Goal: Information Seeking & Learning: Learn about a topic

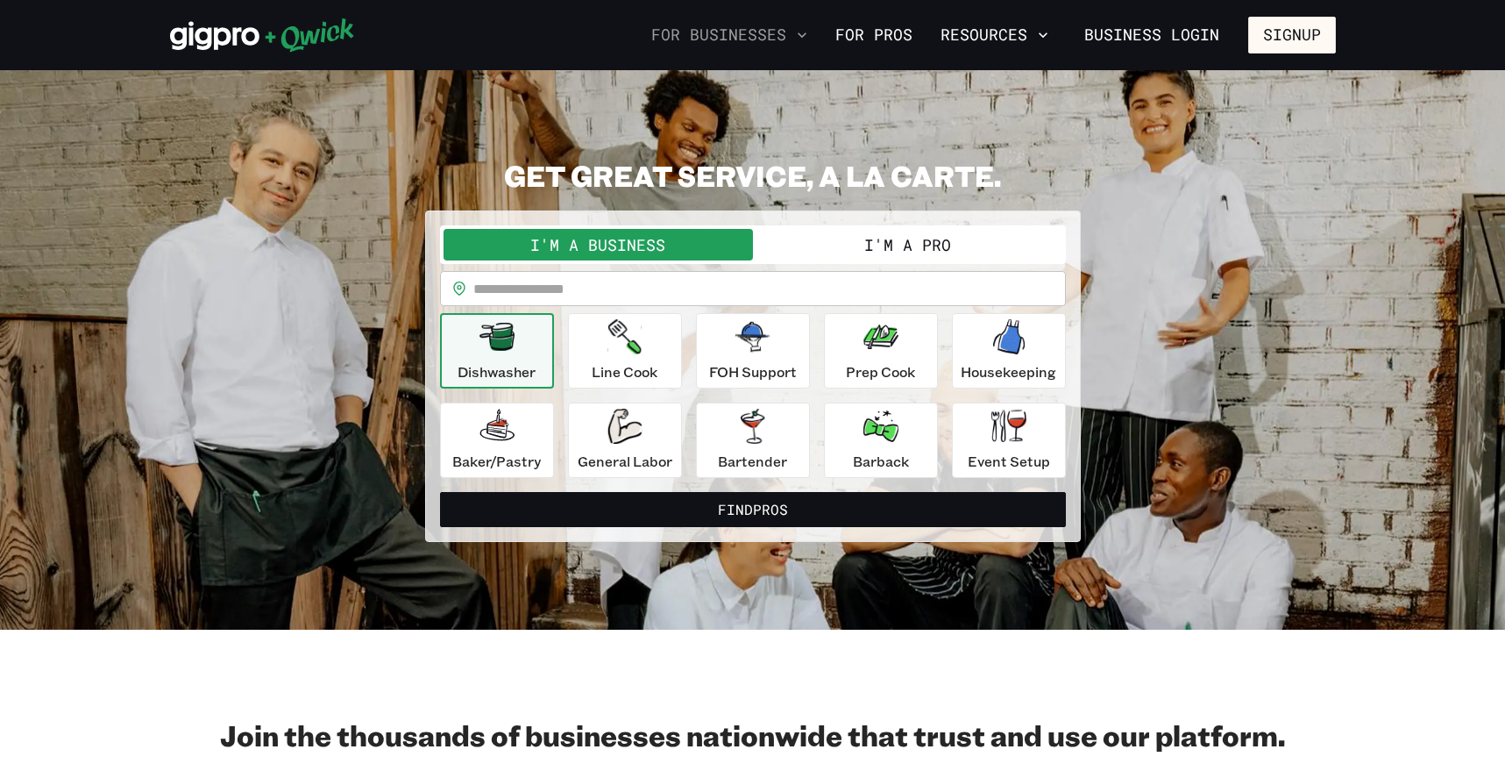
click at [770, 36] on button "For Businesses" at bounding box center [729, 35] width 170 height 30
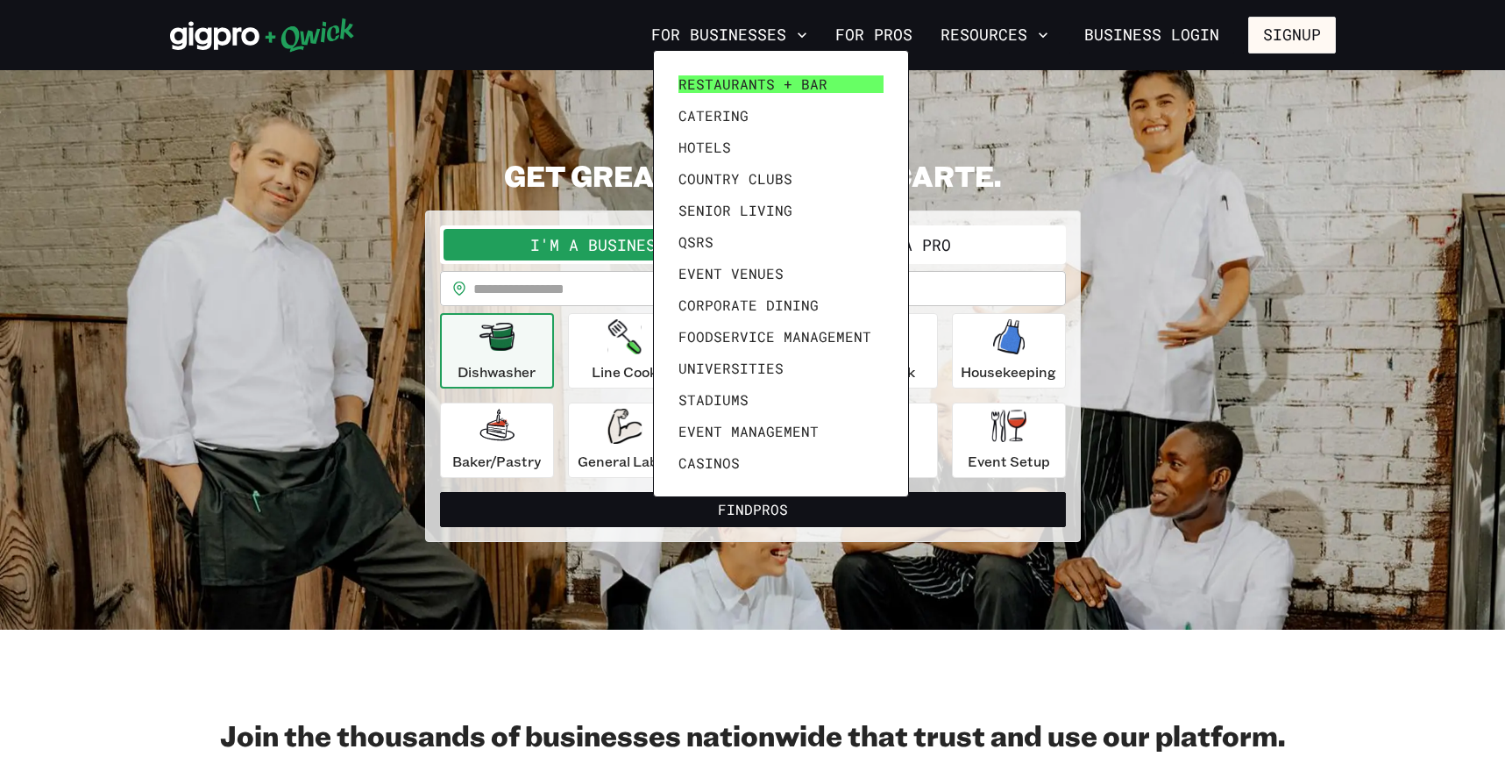
click at [764, 89] on span "Restaurants + Bar" at bounding box center [753, 84] width 149 height 18
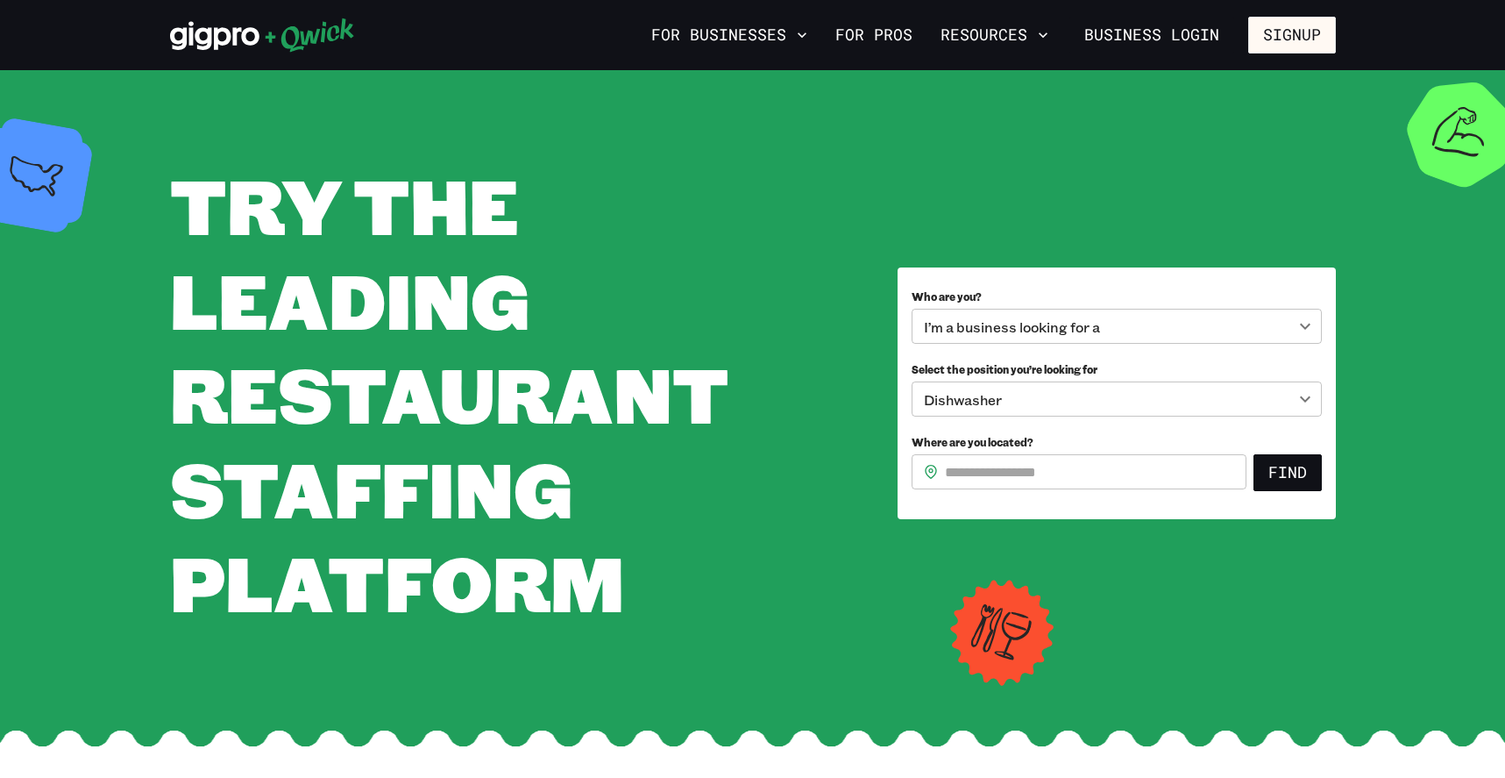
click at [395, 319] on span "TRY THE LEADING RESTAURANT STAFFING PLATFORM" at bounding box center [449, 393] width 558 height 478
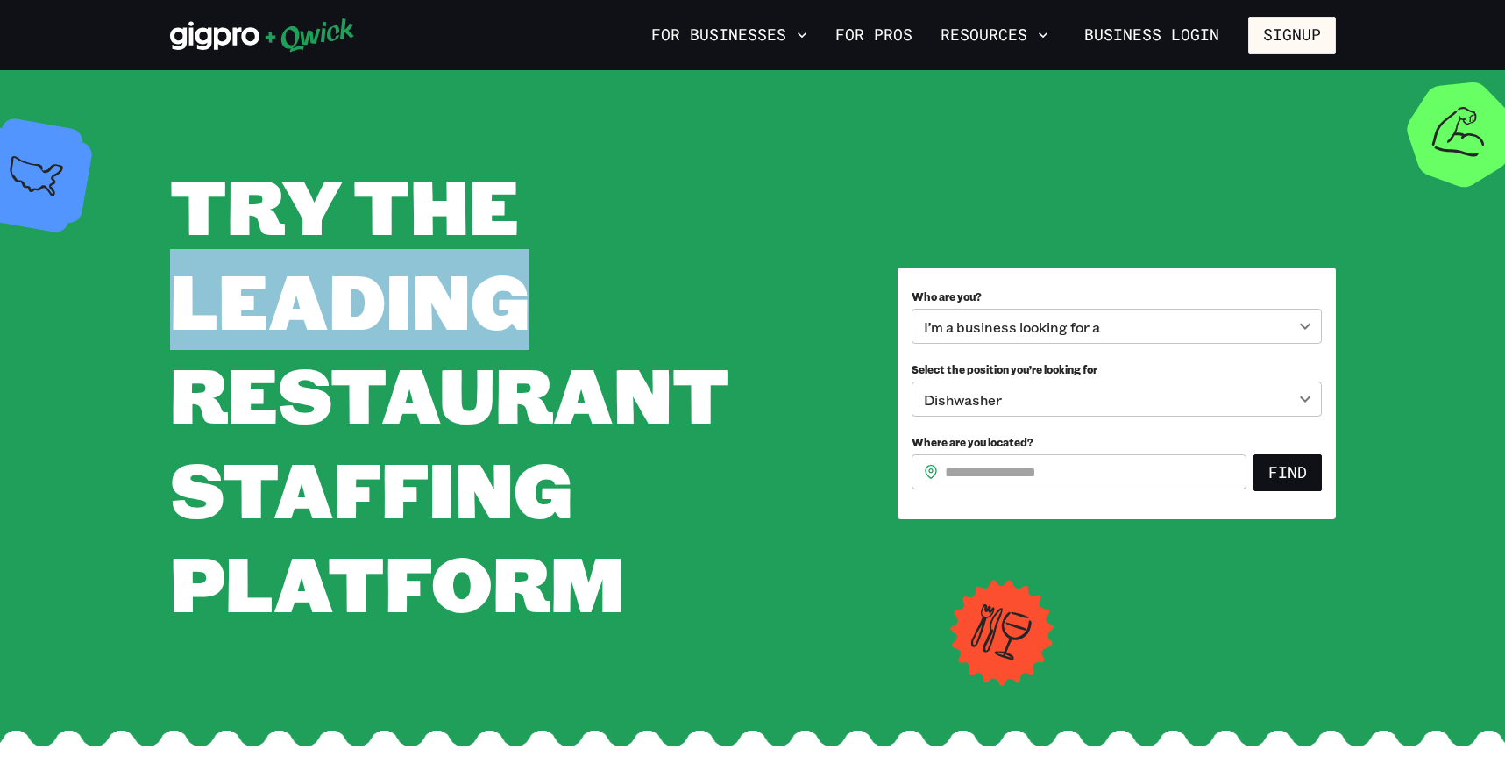
click at [395, 319] on span "TRY THE LEADING RESTAURANT STAFFING PLATFORM" at bounding box center [449, 393] width 558 height 478
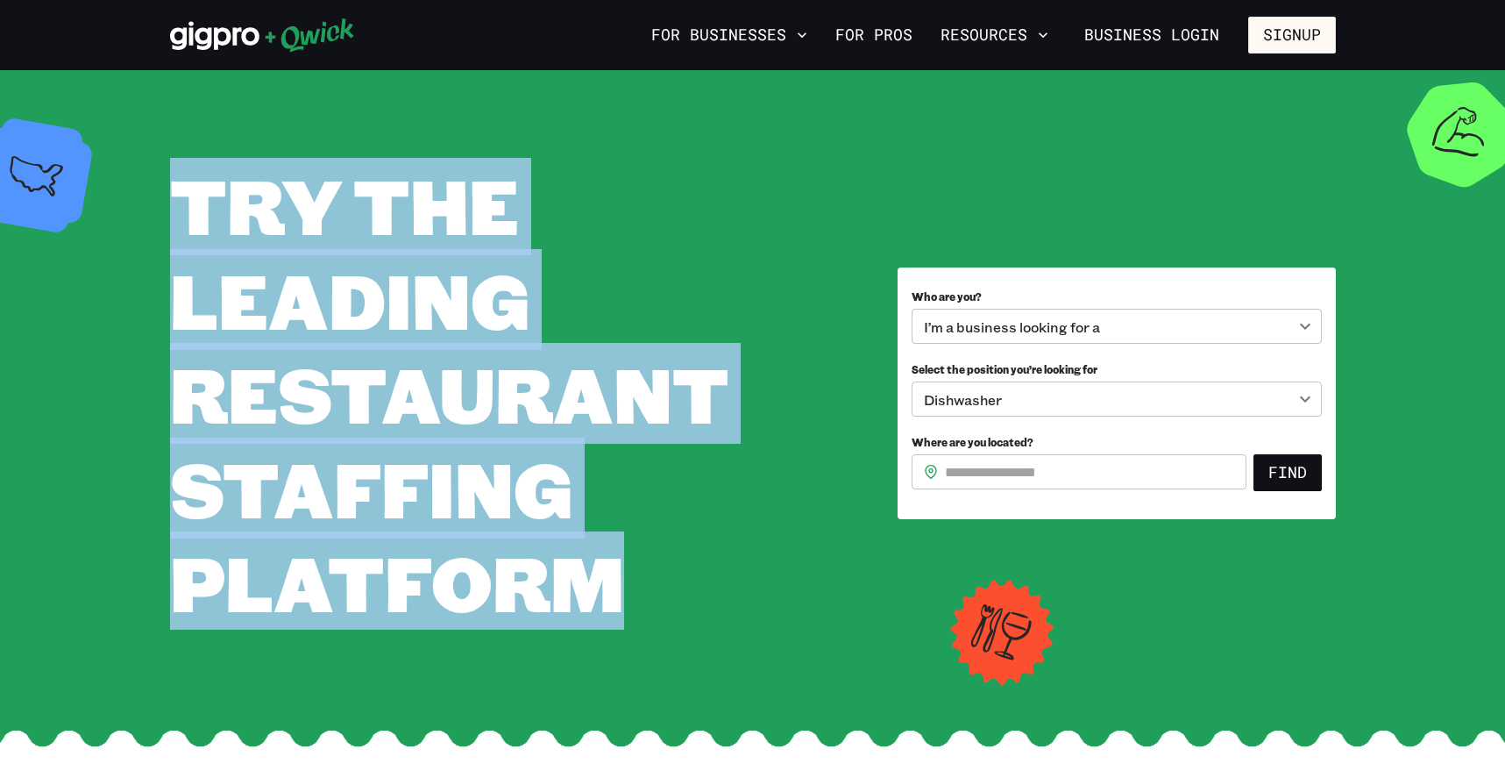
click at [395, 319] on span "TRY THE LEADING RESTAURANT STAFFING PLATFORM" at bounding box center [449, 393] width 558 height 478
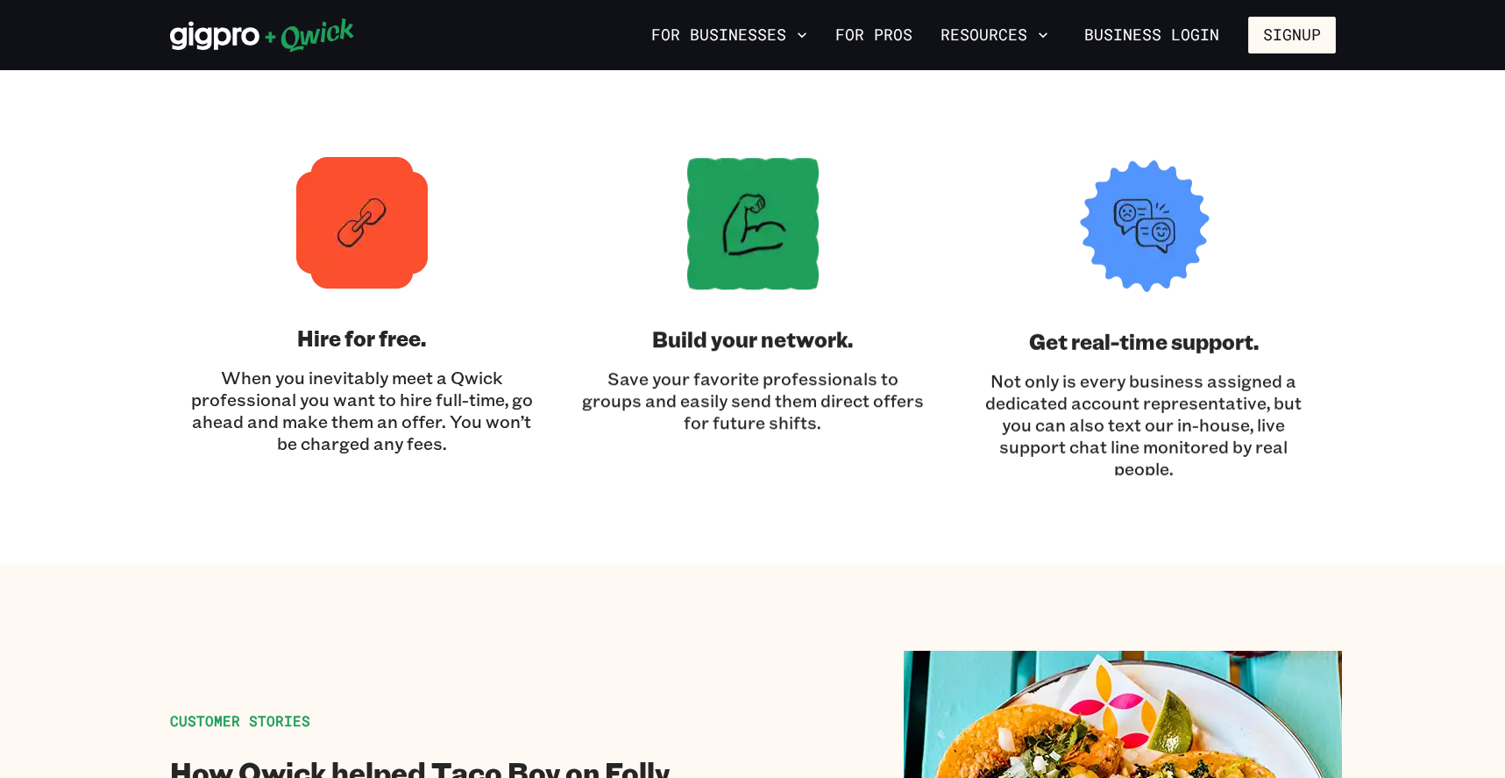
scroll to position [5105, 0]
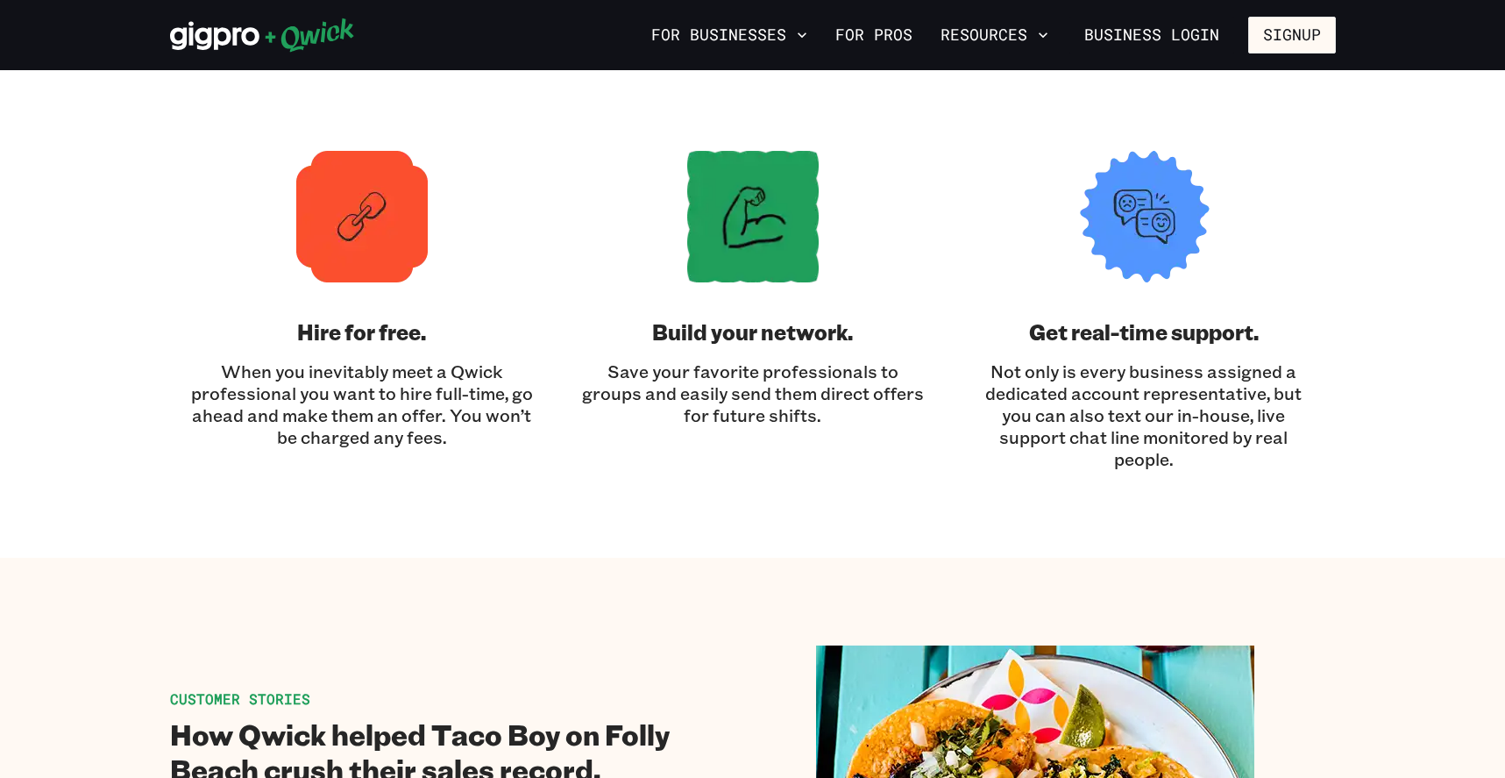
click at [738, 335] on h3 "Build your network." at bounding box center [752, 331] width 201 height 28
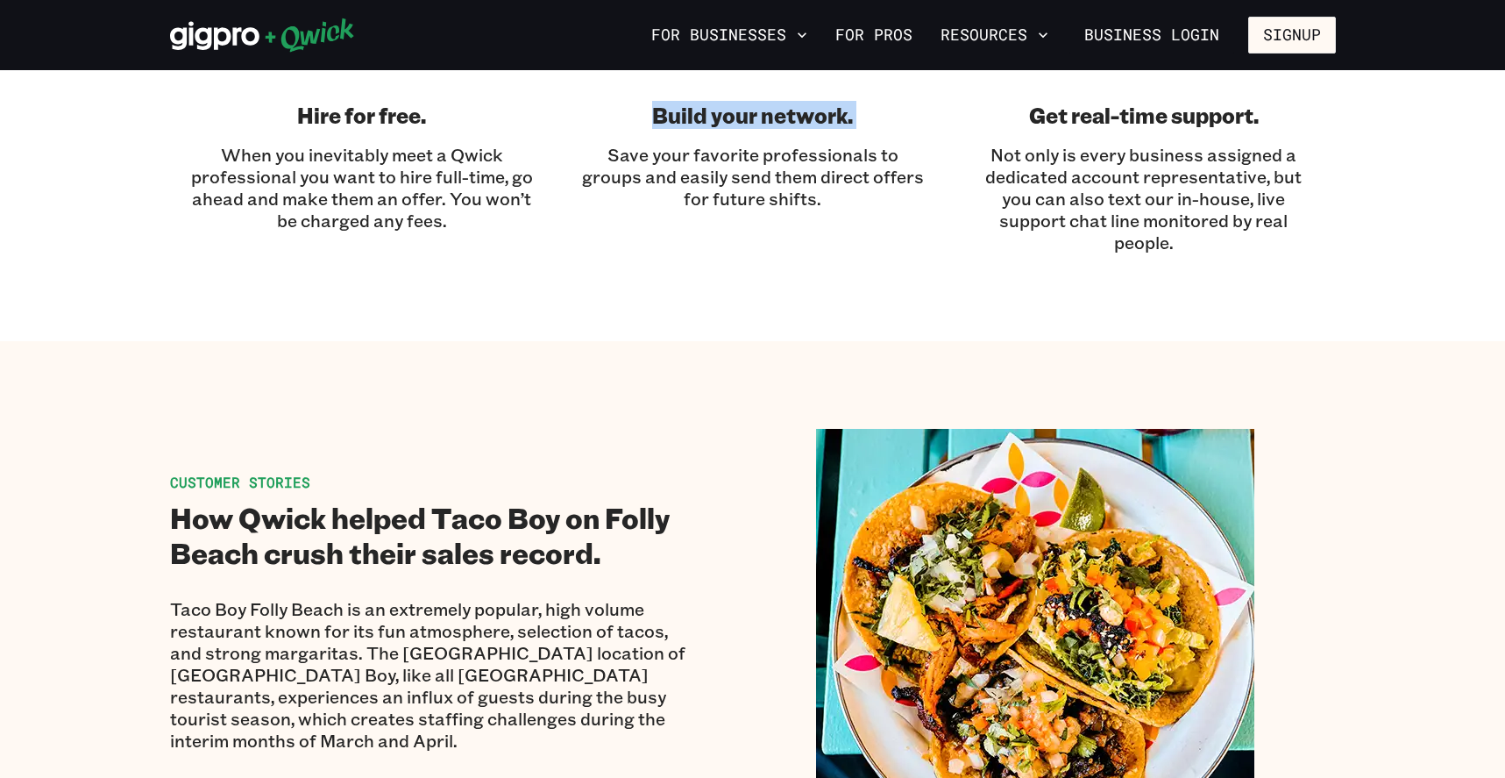
scroll to position [5491, 0]
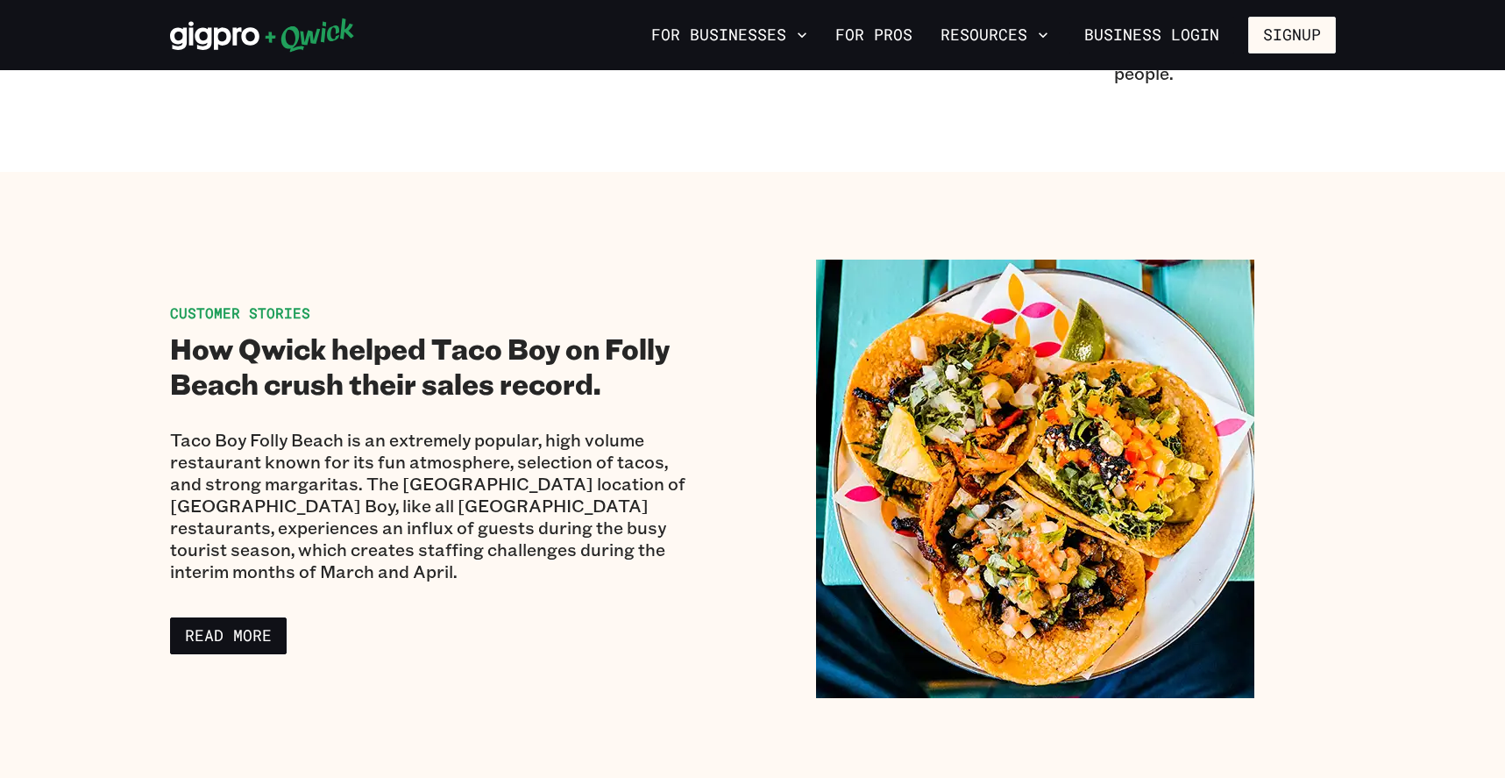
click at [573, 342] on h2 "How Qwick helped Taco Boy on Folly Beach crush their sales record." at bounding box center [430, 366] width 520 height 70
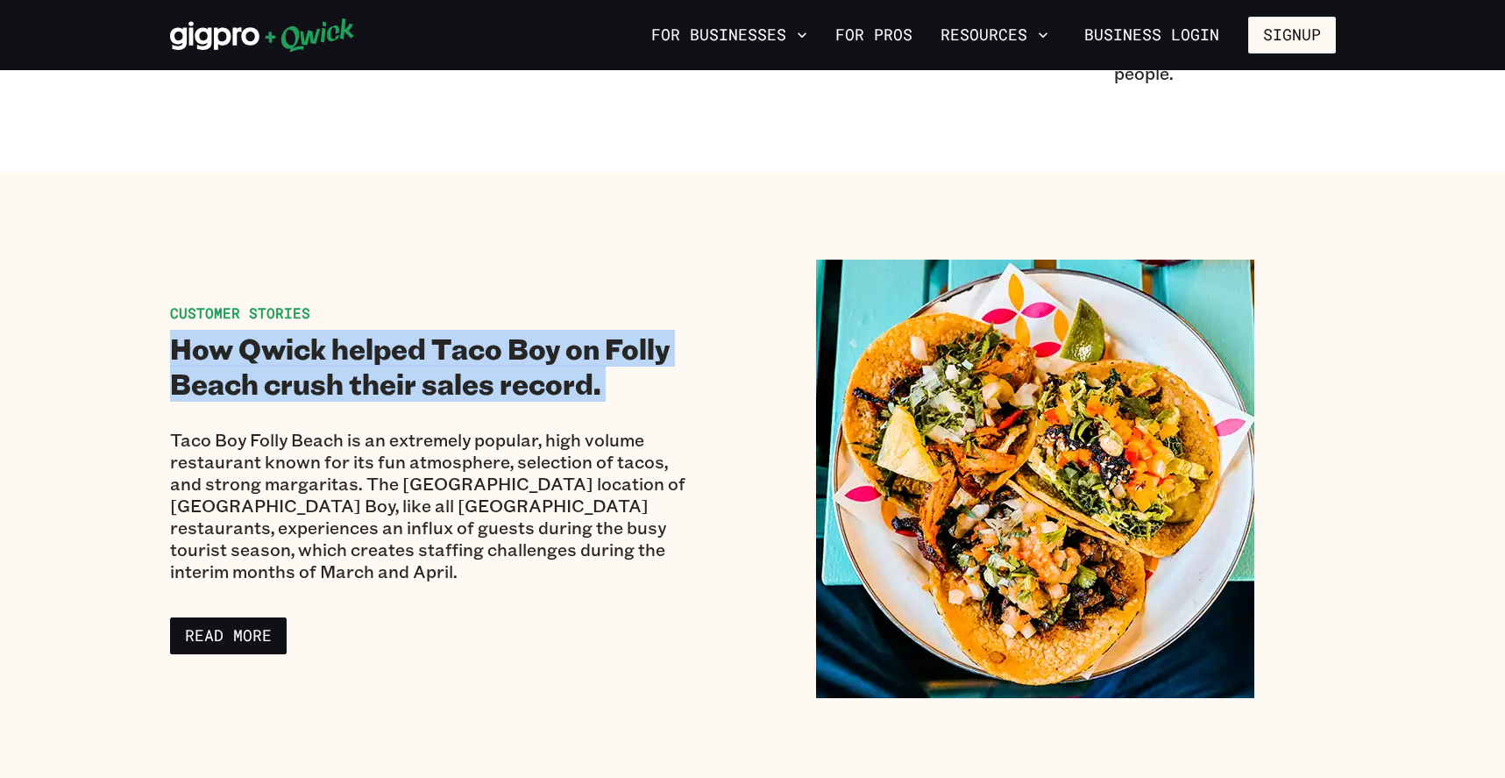
click at [573, 342] on h2 "How Qwick helped Taco Boy on Folly Beach crush their sales record." at bounding box center [430, 366] width 520 height 70
click at [527, 383] on h2 "How Qwick helped Taco Boy on Folly Beach crush their sales record." at bounding box center [430, 366] width 520 height 70
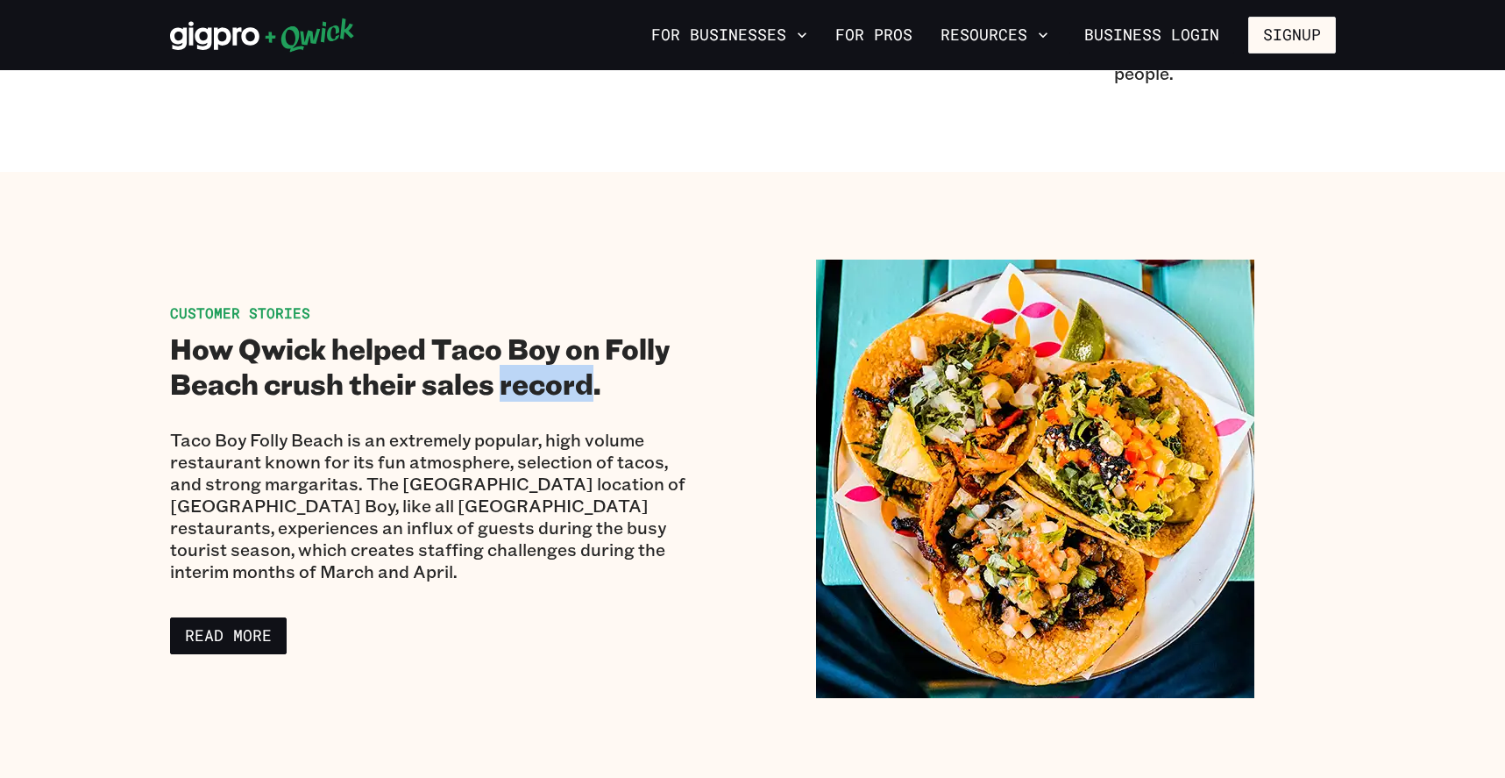
click at [527, 383] on h2 "How Qwick helped Taco Boy on Folly Beach crush their sales record." at bounding box center [430, 366] width 520 height 70
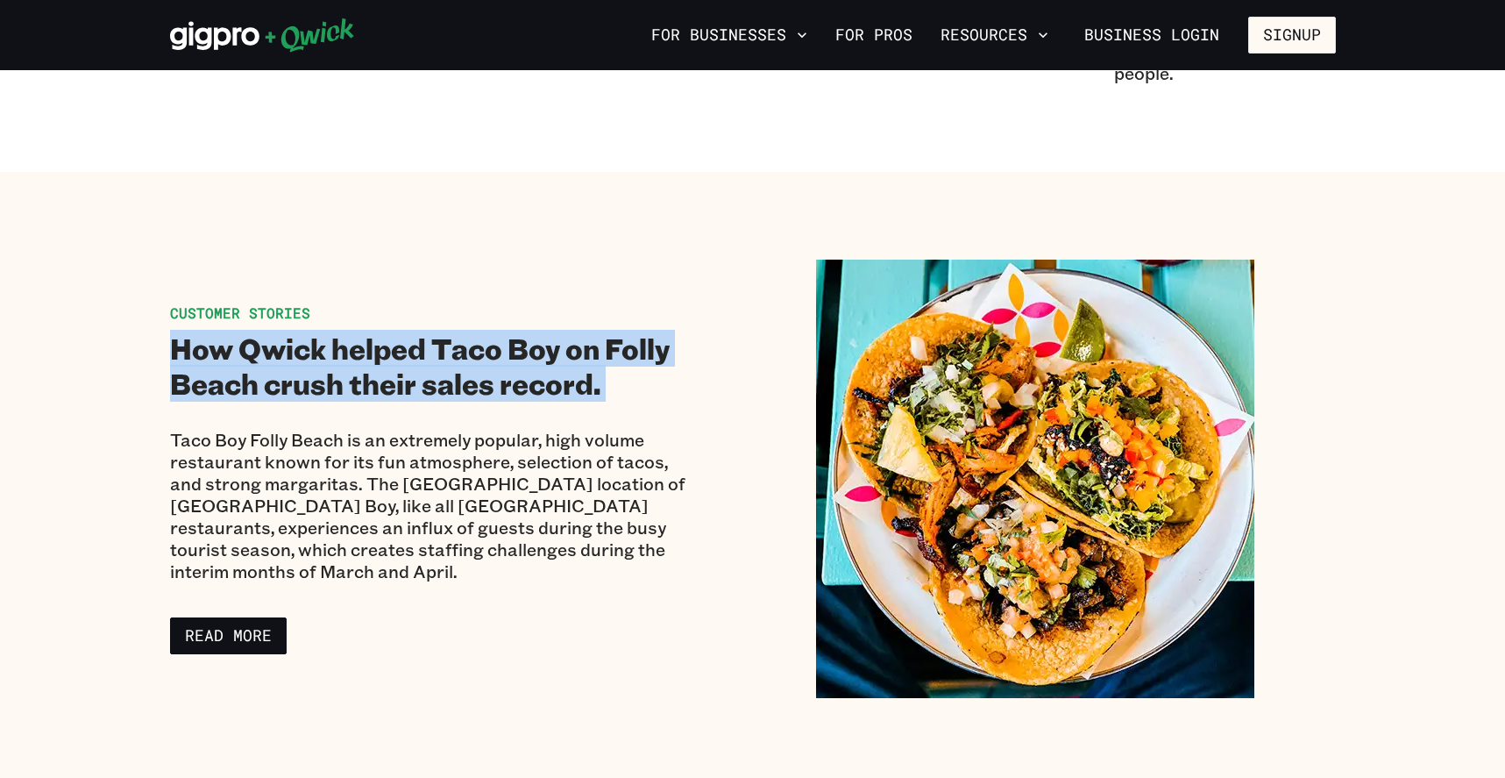
click at [527, 383] on h2 "How Qwick helped Taco Boy on Folly Beach crush their sales record." at bounding box center [430, 366] width 520 height 70
